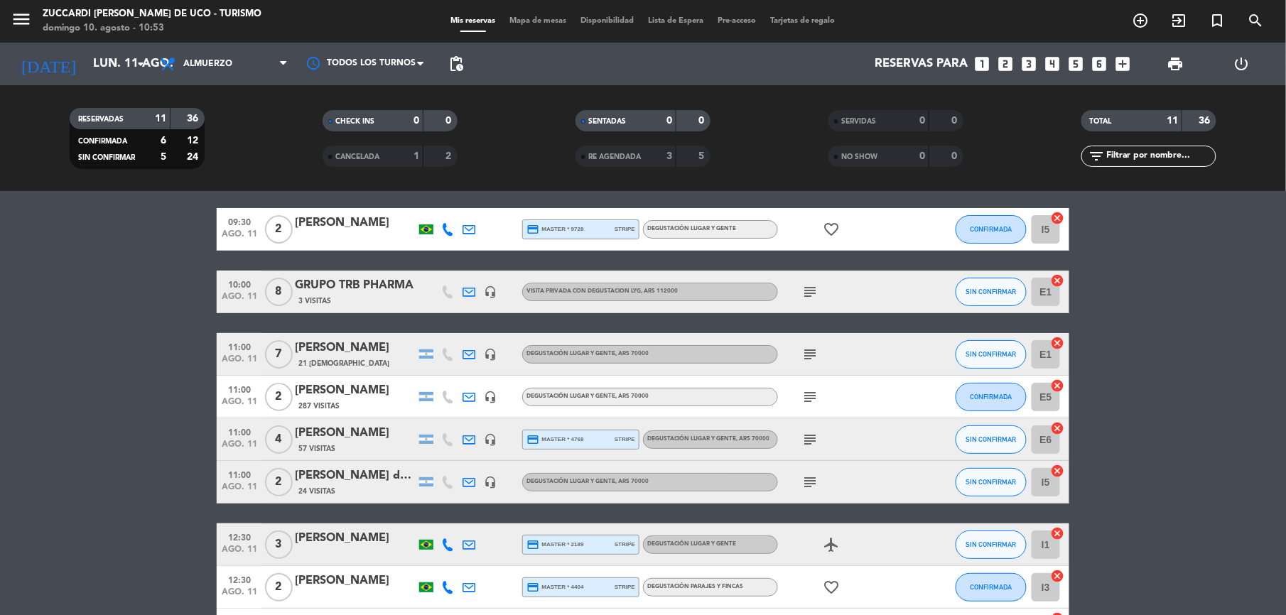
scroll to position [95, 0]
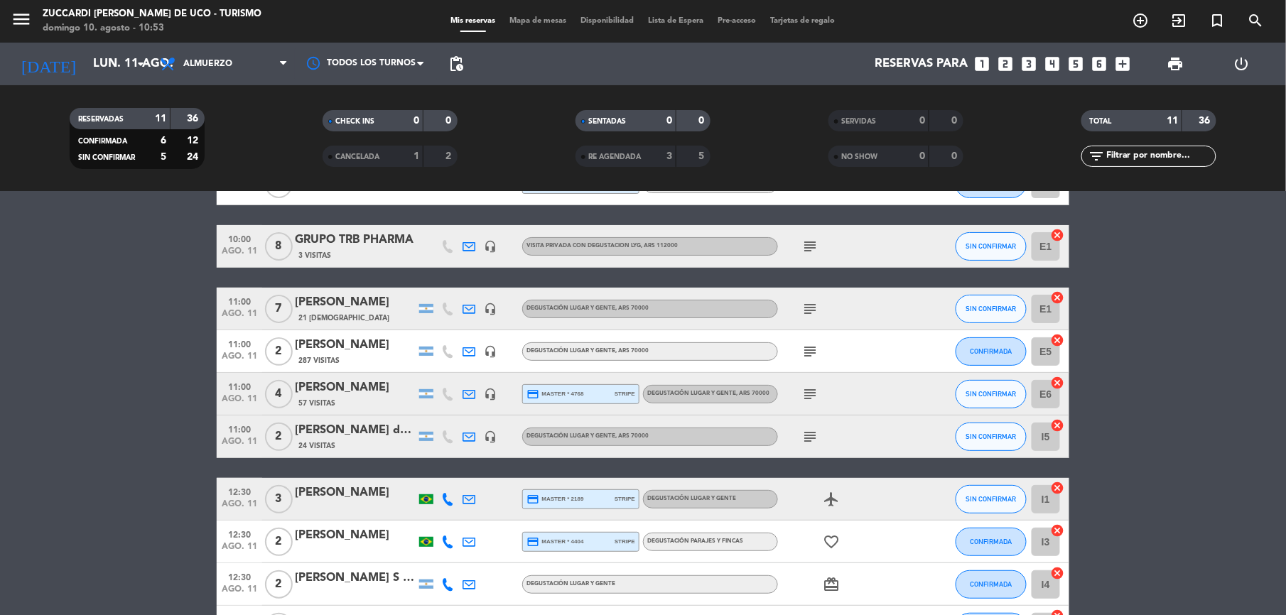
click at [473, 313] on icon at bounding box center [469, 309] width 13 height 13
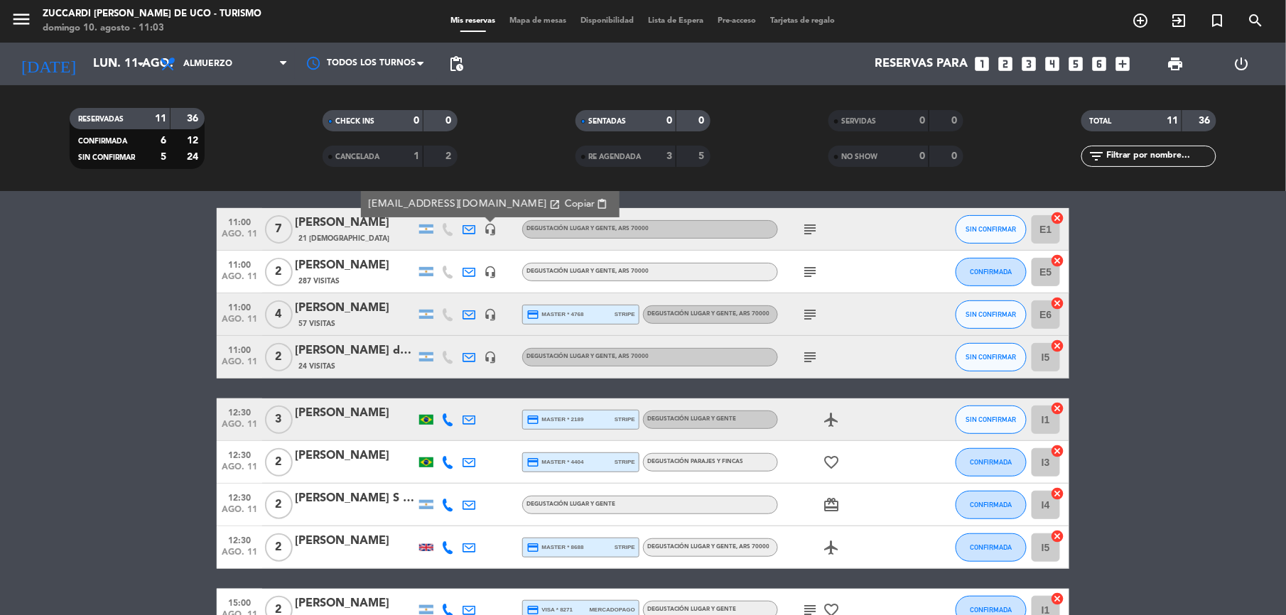
scroll to position [189, 0]
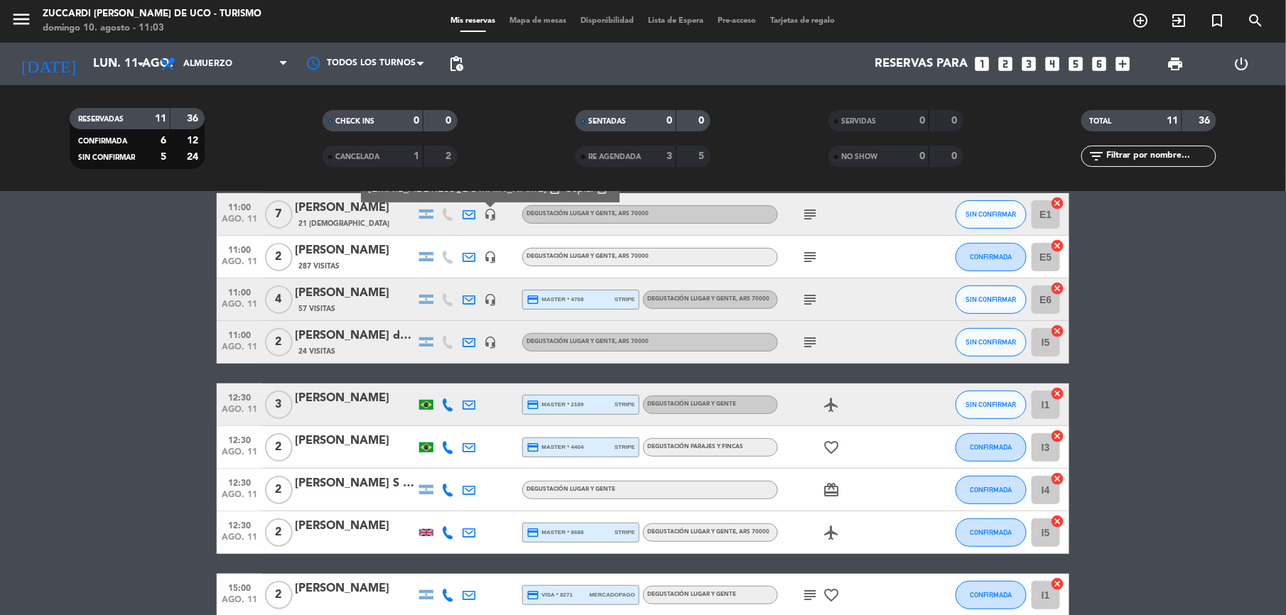
click at [442, 399] on icon at bounding box center [447, 405] width 13 height 13
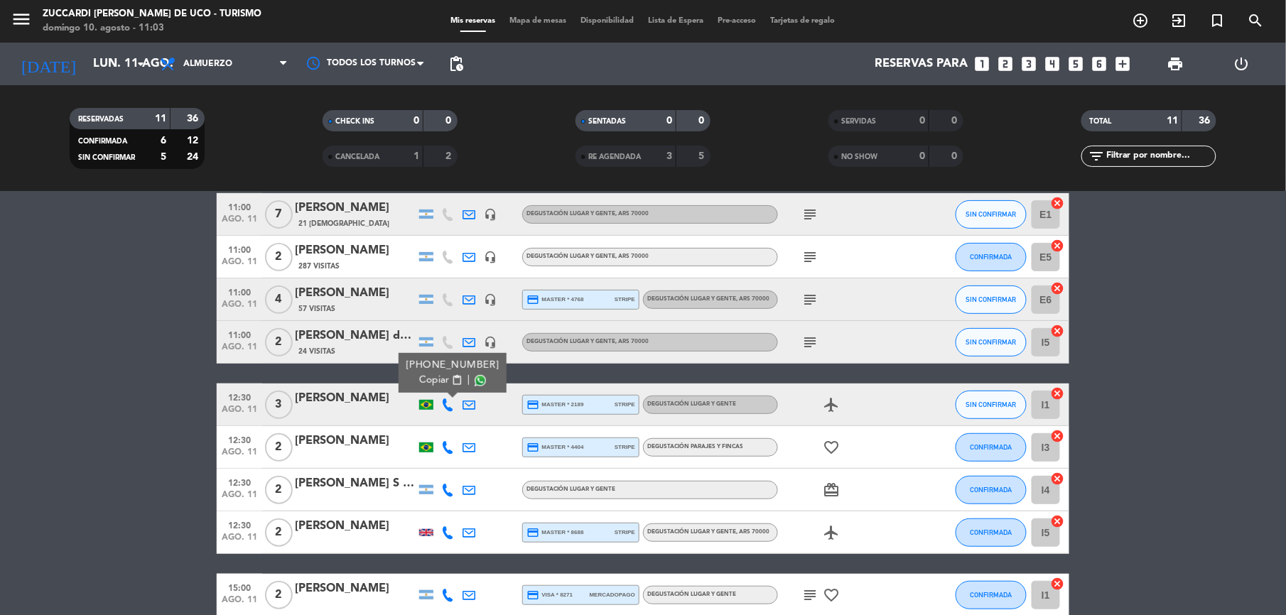
click at [432, 375] on span "Copiar" at bounding box center [434, 380] width 30 height 15
click at [446, 442] on icon at bounding box center [447, 447] width 13 height 13
click at [436, 424] on span "Copiar" at bounding box center [434, 423] width 30 height 15
click at [452, 490] on icon at bounding box center [447, 490] width 13 height 13
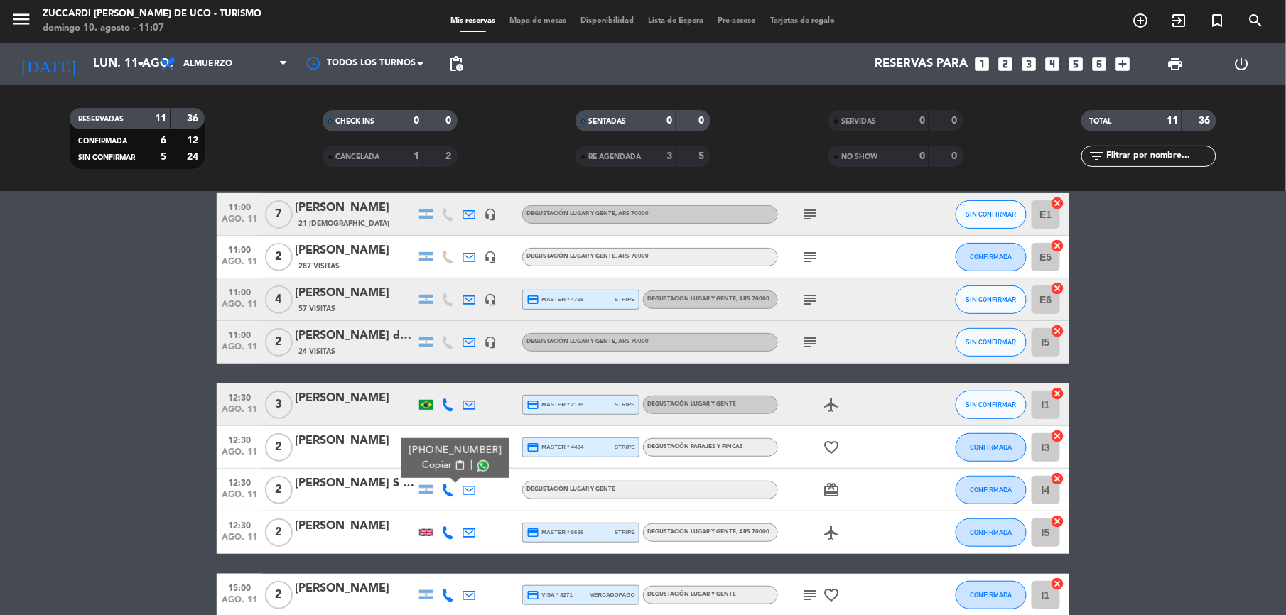
click at [435, 470] on span "Copiar" at bounding box center [437, 465] width 30 height 15
click at [442, 527] on icon at bounding box center [447, 533] width 13 height 13
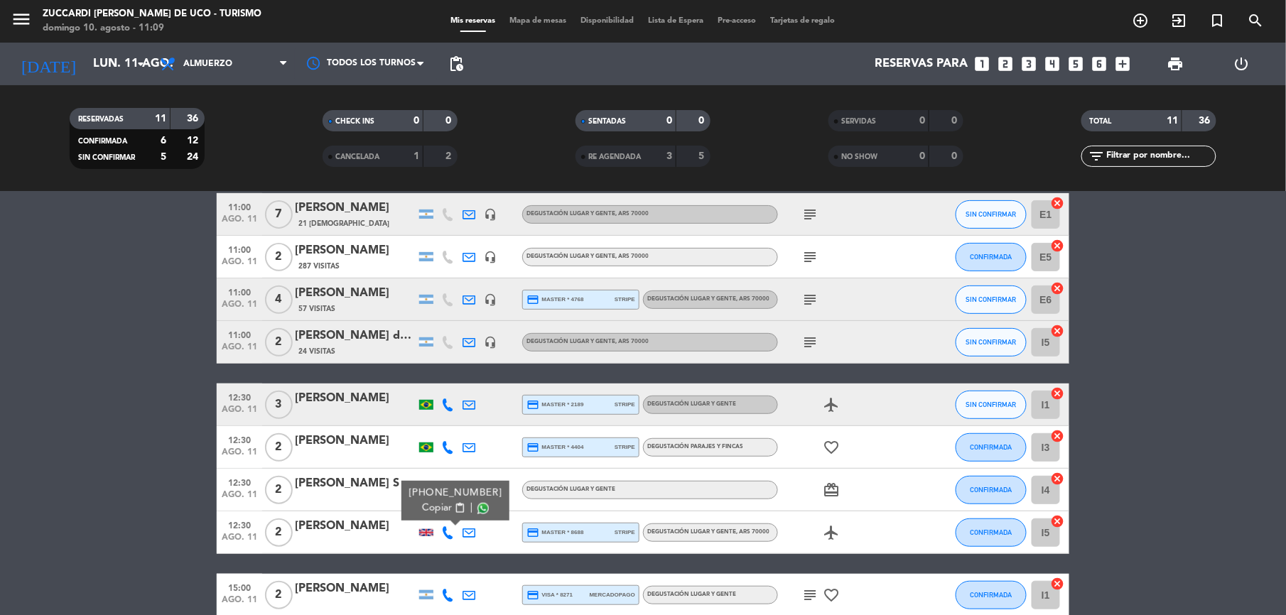
click at [446, 502] on button "Copiar content_paste" at bounding box center [443, 508] width 43 height 15
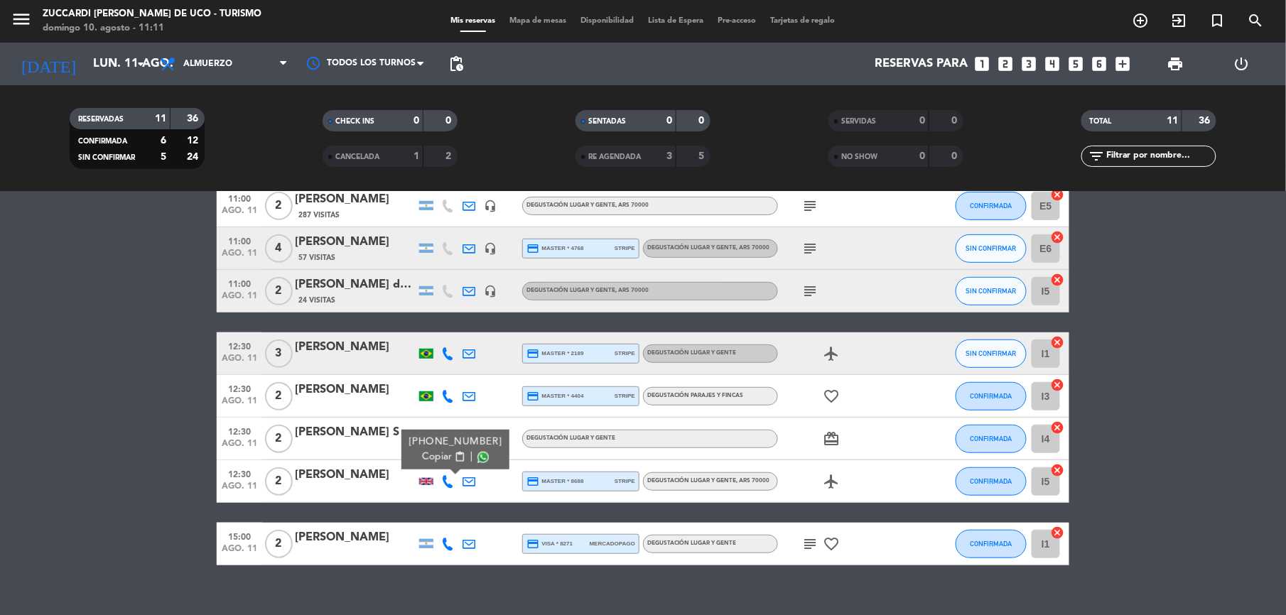
scroll to position [260, 0]
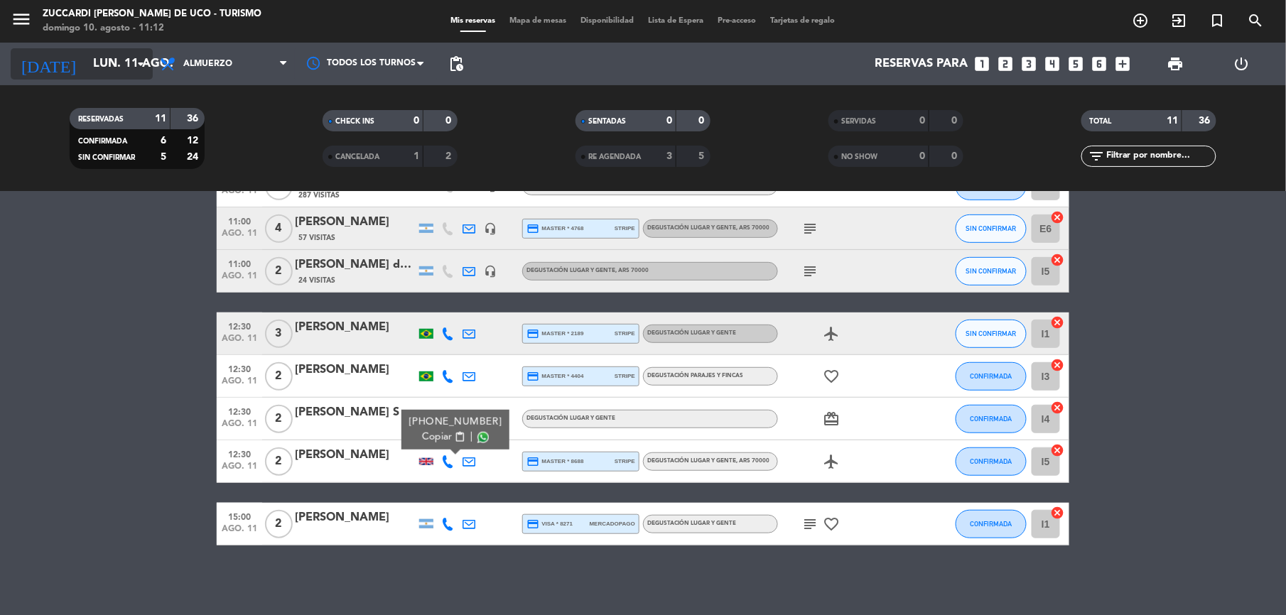
click at [86, 58] on input "lun. 11 ago." at bounding box center [162, 64] width 153 height 28
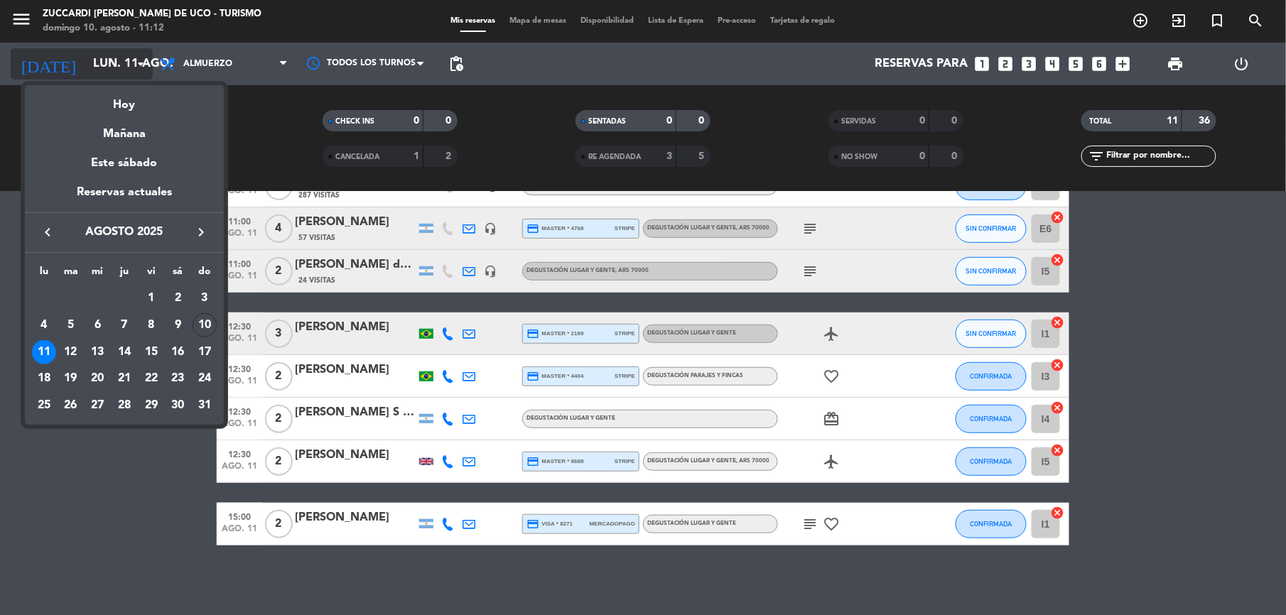
click at [65, 58] on div at bounding box center [643, 307] width 1286 height 615
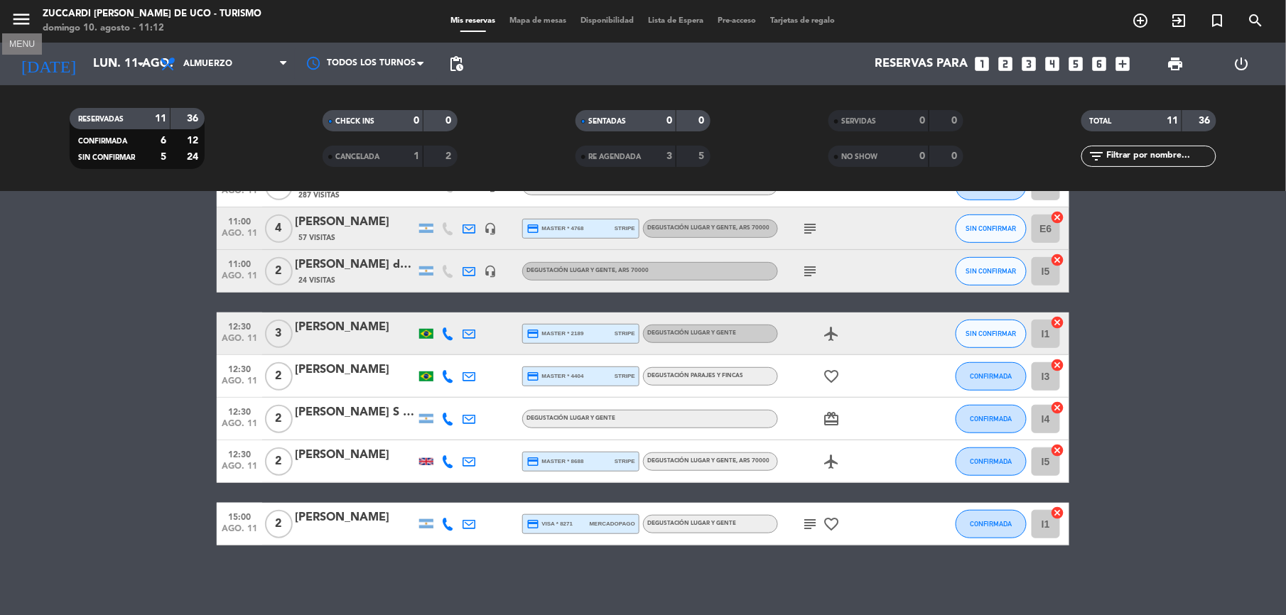
click at [23, 21] on icon "menu" at bounding box center [21, 19] width 21 height 21
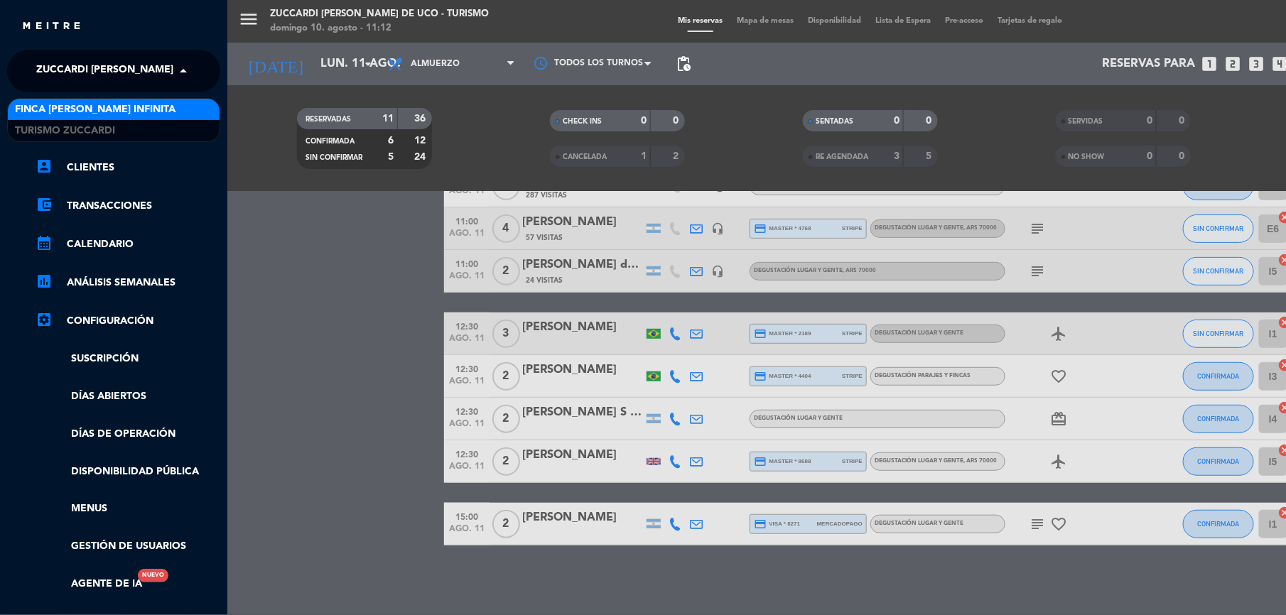
click at [58, 58] on span "Zuccardi [PERSON_NAME] de Uco - Turismo" at bounding box center [153, 71] width 234 height 30
click at [77, 109] on span "Finca [PERSON_NAME] Infinita" at bounding box center [95, 110] width 161 height 16
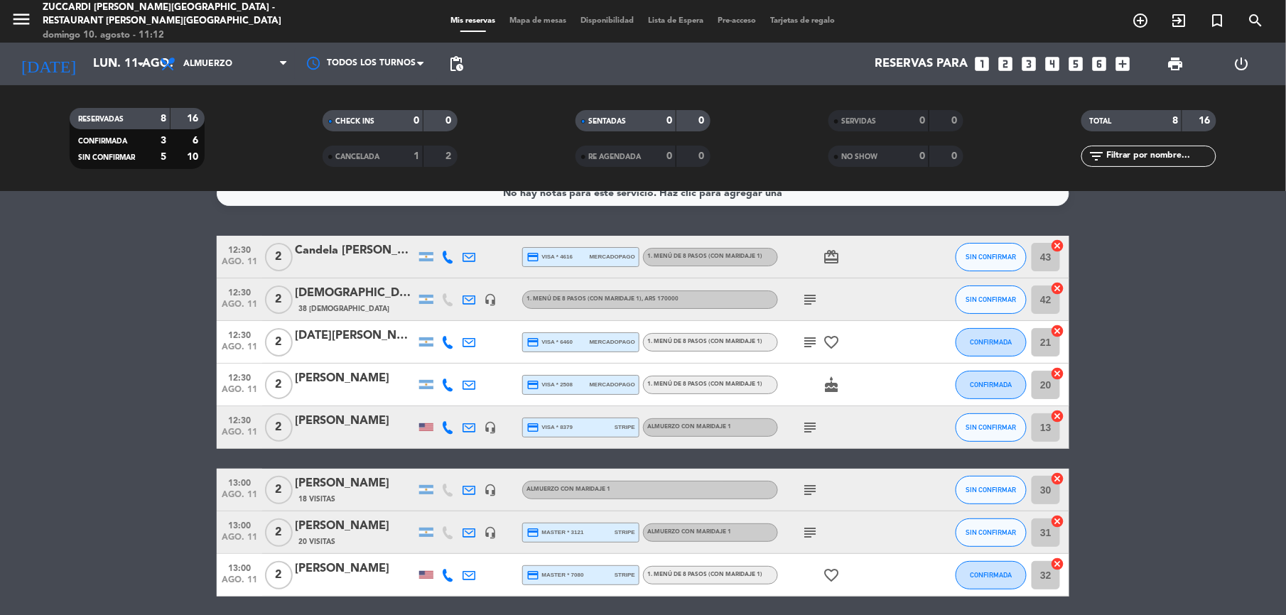
scroll to position [0, 0]
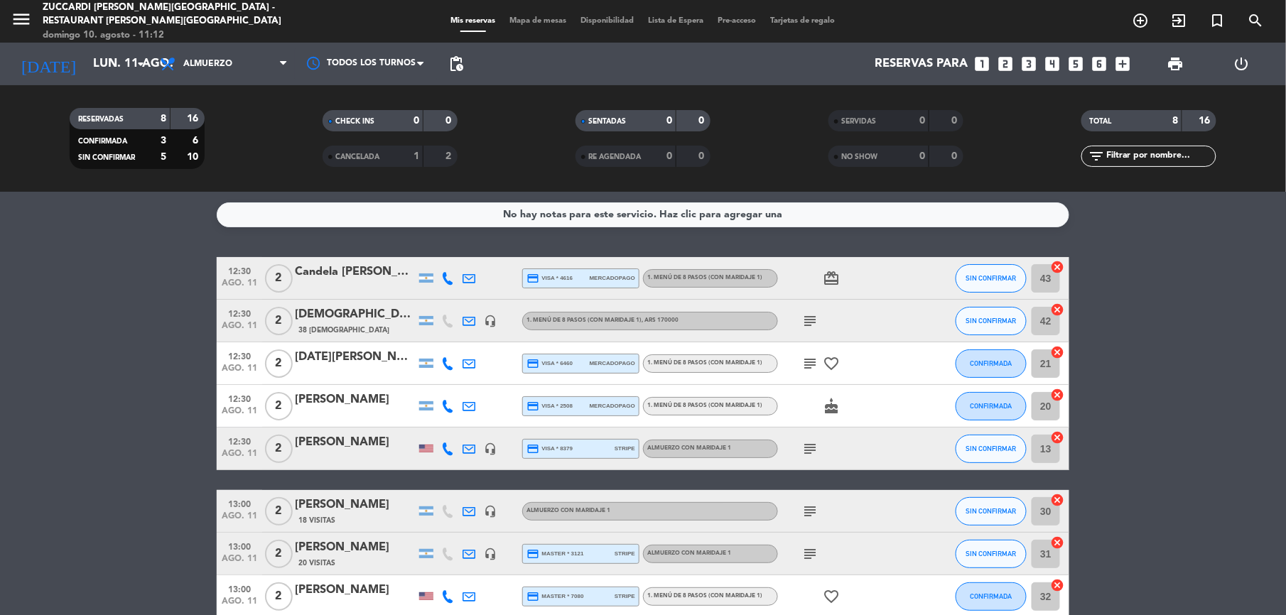
click at [443, 276] on icon at bounding box center [447, 278] width 13 height 13
click at [419, 245] on div "[PHONE_NUMBER]" at bounding box center [455, 239] width 93 height 15
click at [427, 257] on span "Copiar" at bounding box center [437, 254] width 30 height 15
click at [442, 253] on span "Copiar" at bounding box center [437, 254] width 30 height 15
drag, startPoint x: 463, startPoint y: 316, endPoint x: 475, endPoint y: 327, distance: 16.6
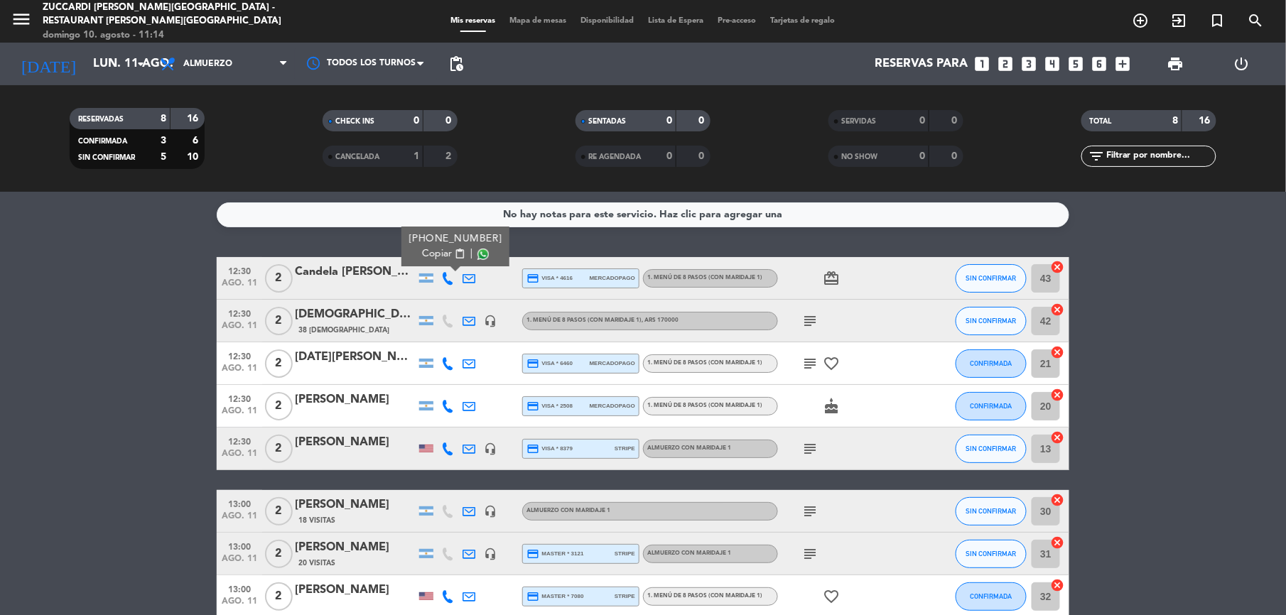
click at [464, 316] on icon at bounding box center [469, 321] width 13 height 13
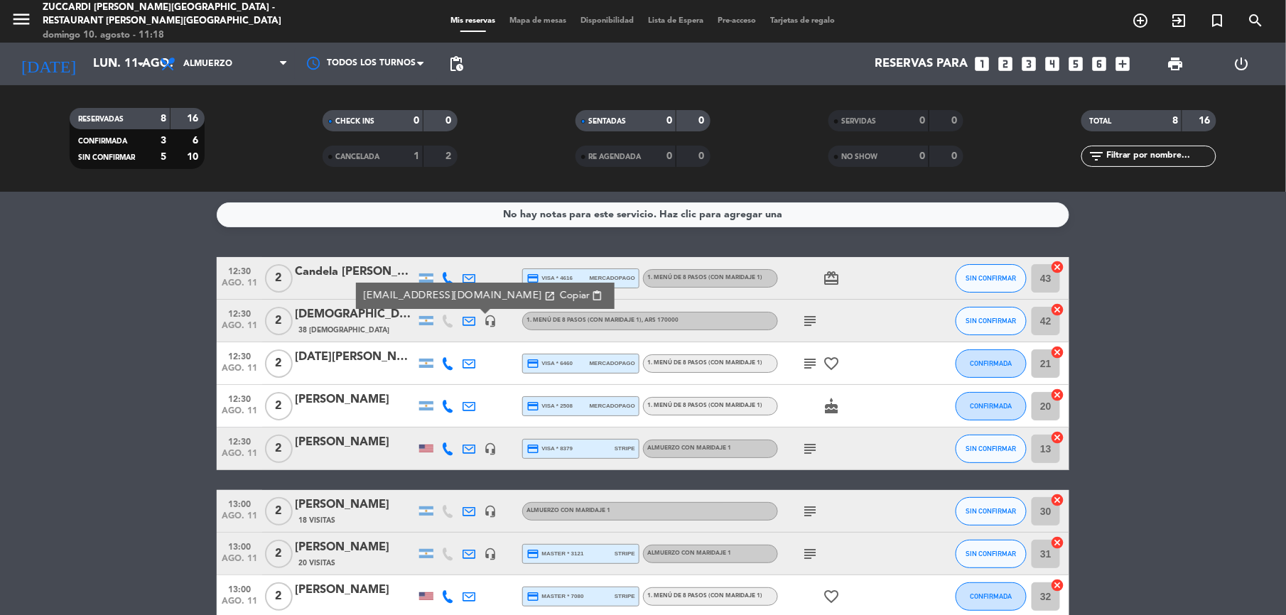
click at [449, 362] on icon at bounding box center [447, 363] width 13 height 13
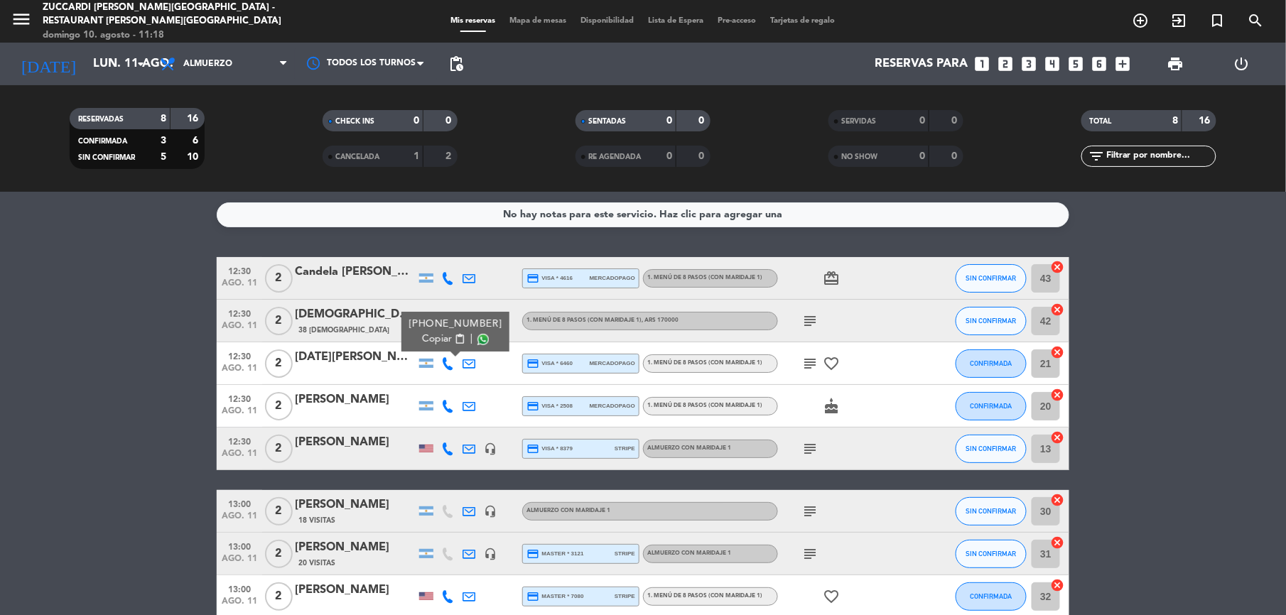
click at [455, 345] on span "content_paste" at bounding box center [460, 339] width 11 height 11
click at [446, 400] on icon at bounding box center [447, 406] width 13 height 13
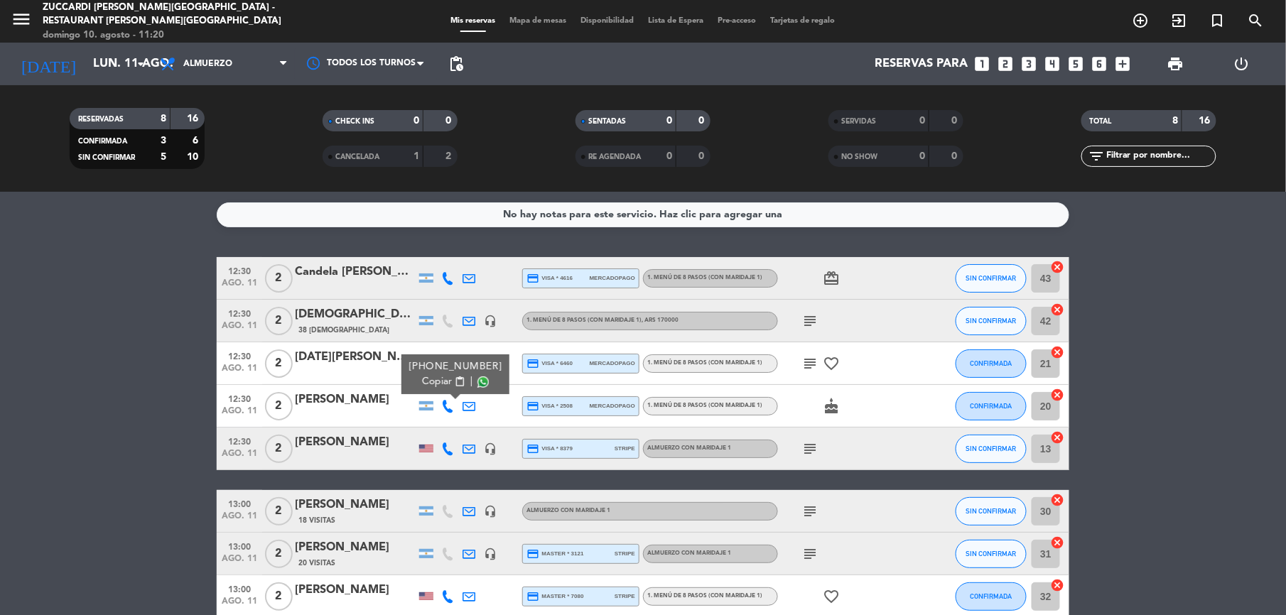
click at [422, 376] on span "Copiar" at bounding box center [437, 382] width 30 height 15
click at [446, 446] on icon at bounding box center [447, 449] width 13 height 13
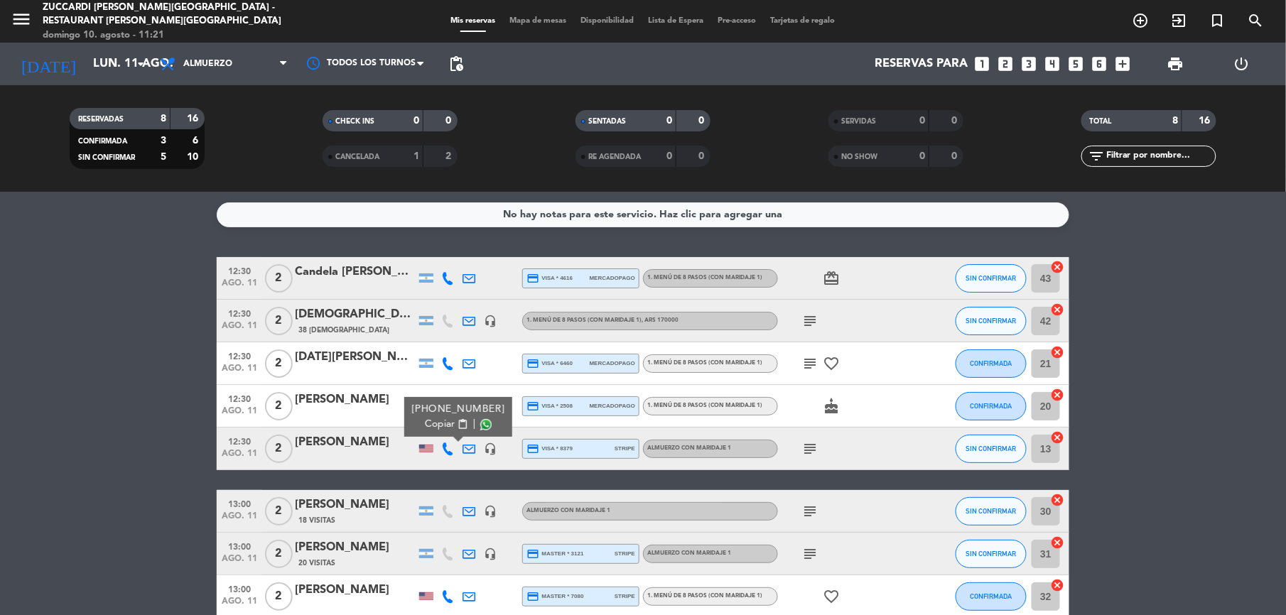
click at [458, 427] on span "content_paste" at bounding box center [463, 424] width 11 height 11
